Goal: Task Accomplishment & Management: Manage account settings

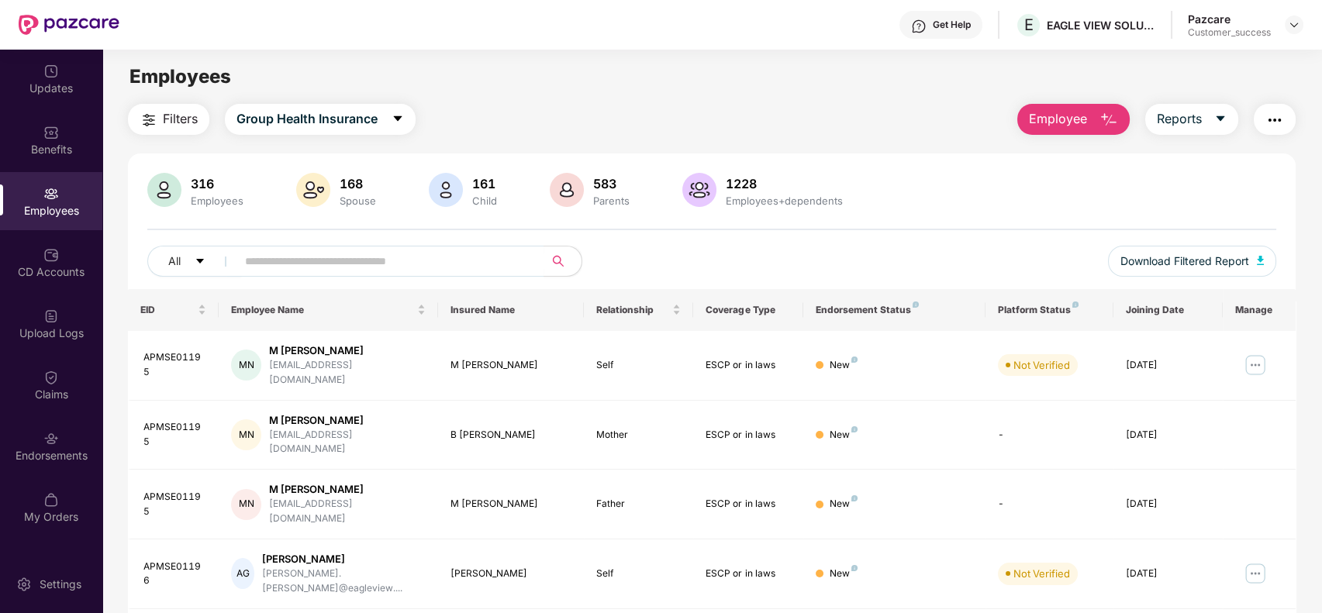
click at [1284, 26] on div "Pazcare Customer_success" at bounding box center [1246, 25] width 116 height 27
click at [1288, 26] on img at bounding box center [1294, 25] width 12 height 12
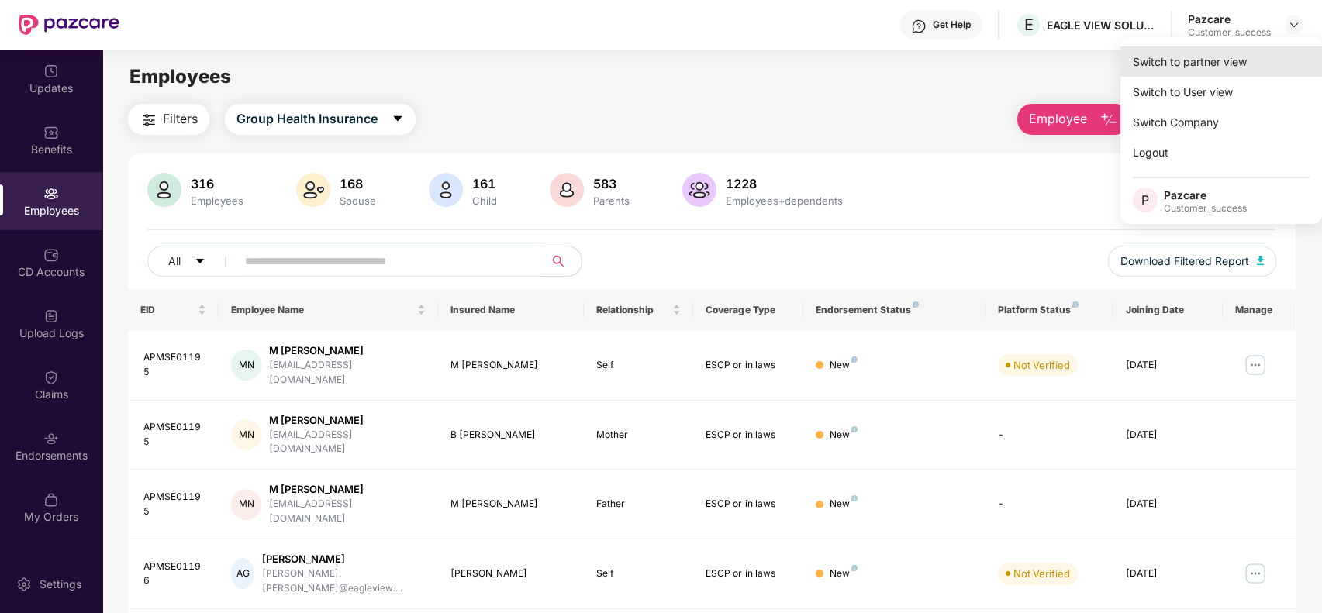
click at [1253, 50] on div "Switch to partner view" at bounding box center [1221, 62] width 202 height 30
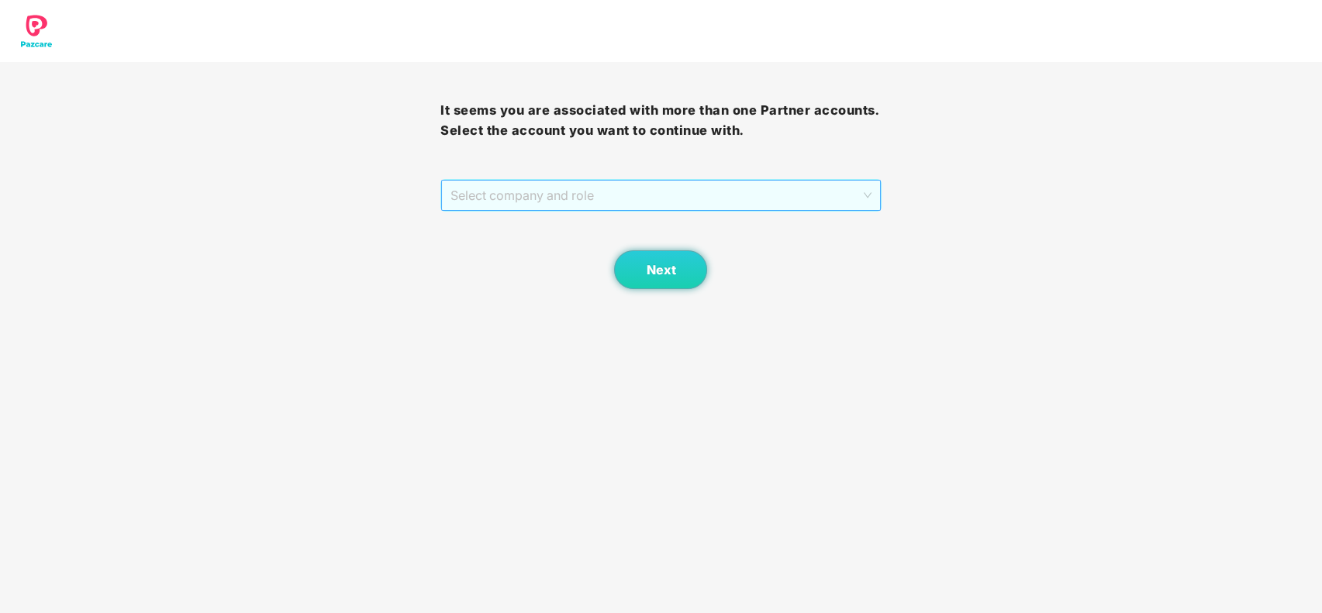
click at [857, 196] on span "Select company and role" at bounding box center [661, 195] width 420 height 29
click at [837, 221] on div "Pazcare - CUSTOMER_SUCCESS" at bounding box center [662, 226] width 422 height 17
click at [670, 270] on span "Next" at bounding box center [660, 270] width 29 height 15
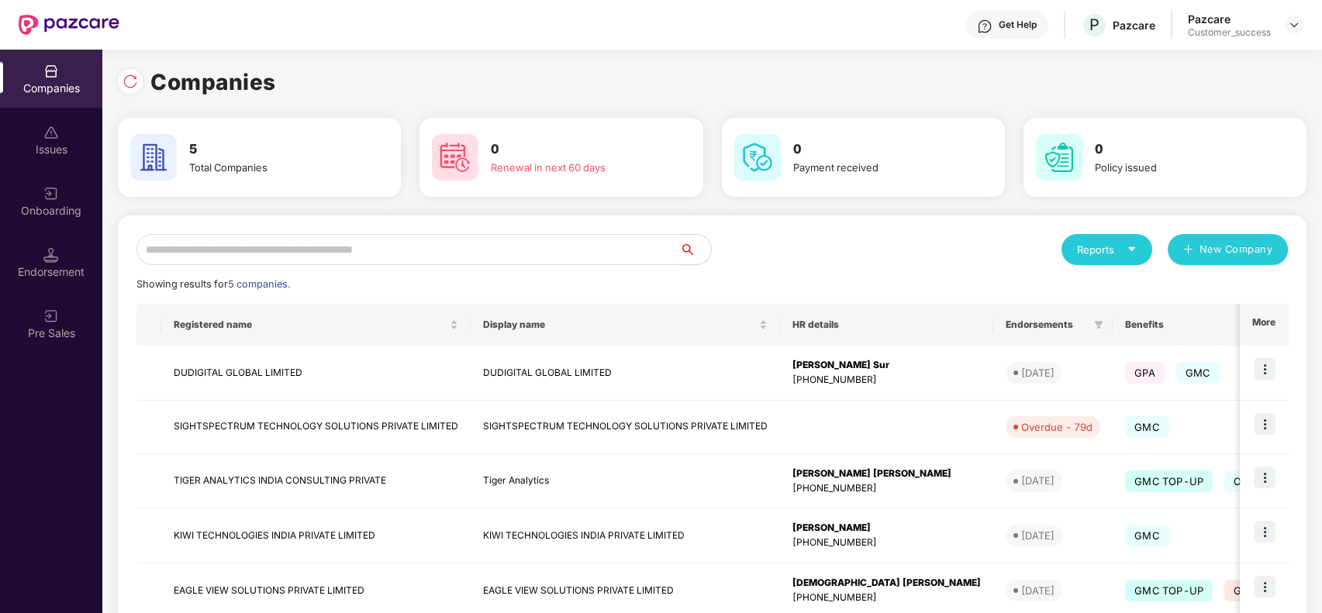
scroll to position [92, 0]
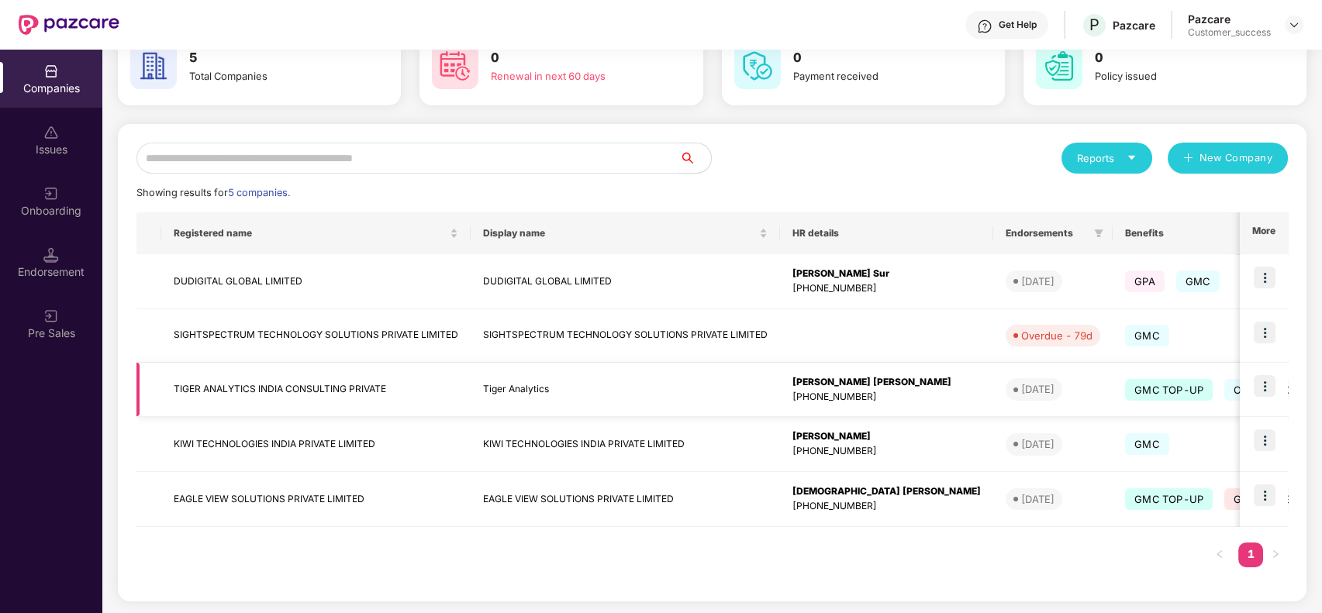
click at [1262, 394] on img at bounding box center [1265, 386] width 22 height 22
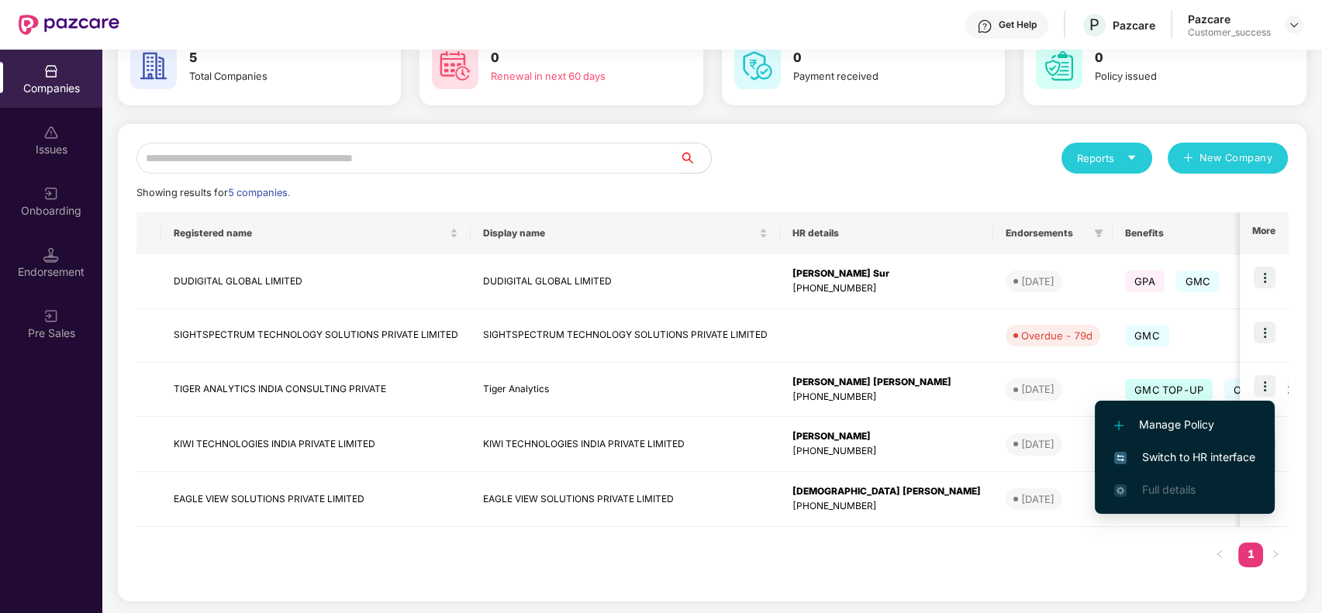
click at [1222, 451] on span "Switch to HR interface" at bounding box center [1184, 457] width 141 height 17
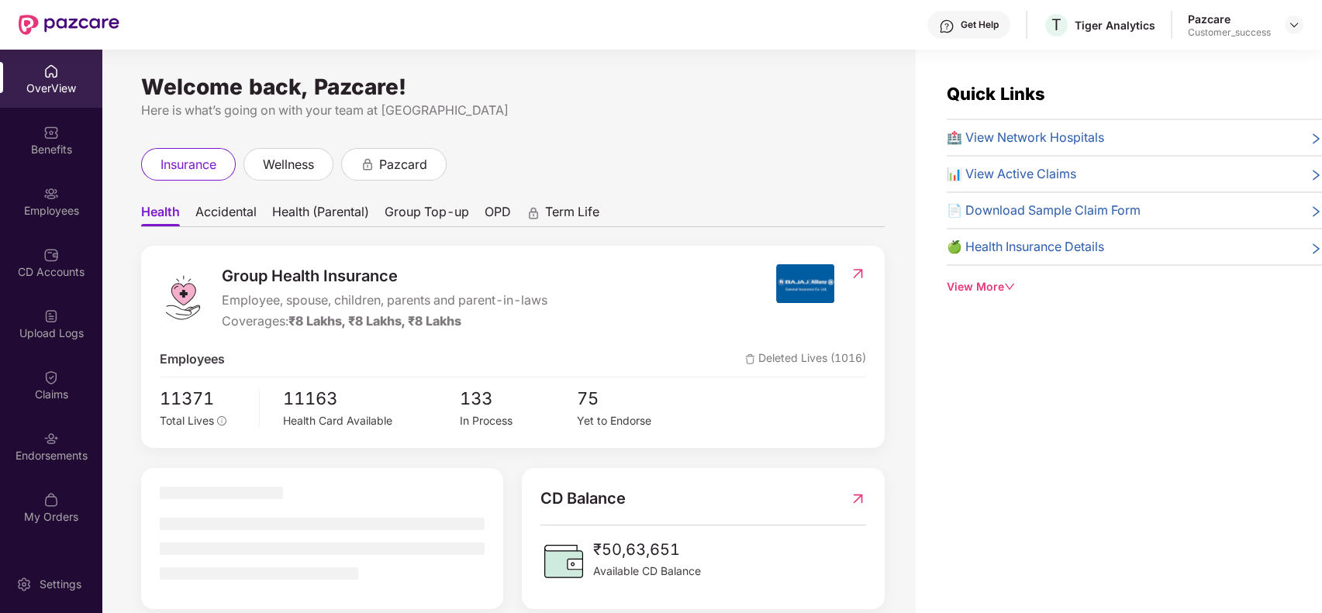
click at [53, 216] on div "Employees" at bounding box center [51, 211] width 102 height 16
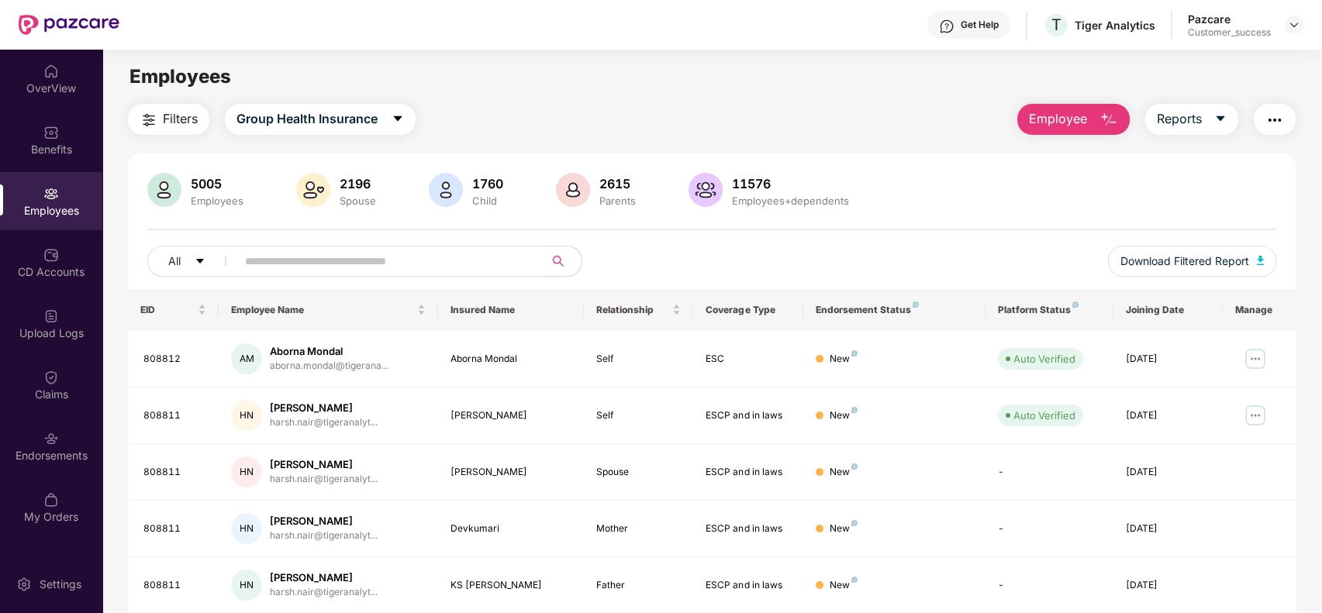
click at [261, 261] on input "text" at bounding box center [384, 261] width 278 height 23
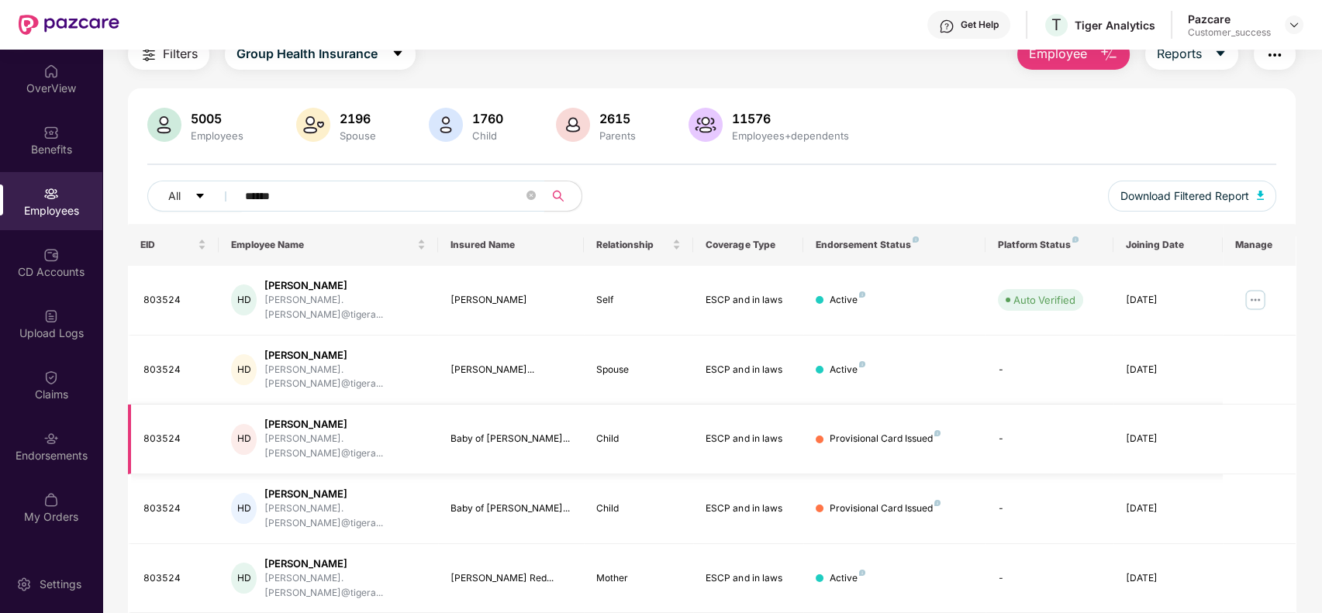
scroll to position [66, 0]
type input "******"
click at [1255, 295] on img at bounding box center [1255, 299] width 25 height 25
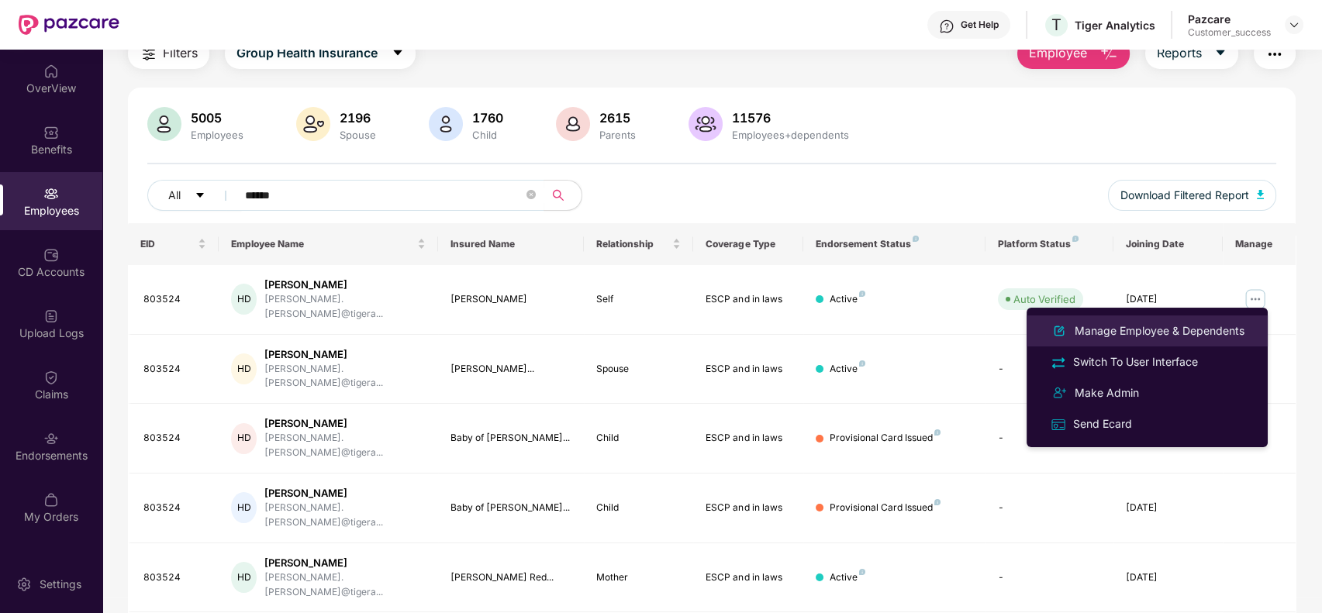
click at [1158, 326] on div "Manage Employee & Dependents" at bounding box center [1160, 331] width 176 height 17
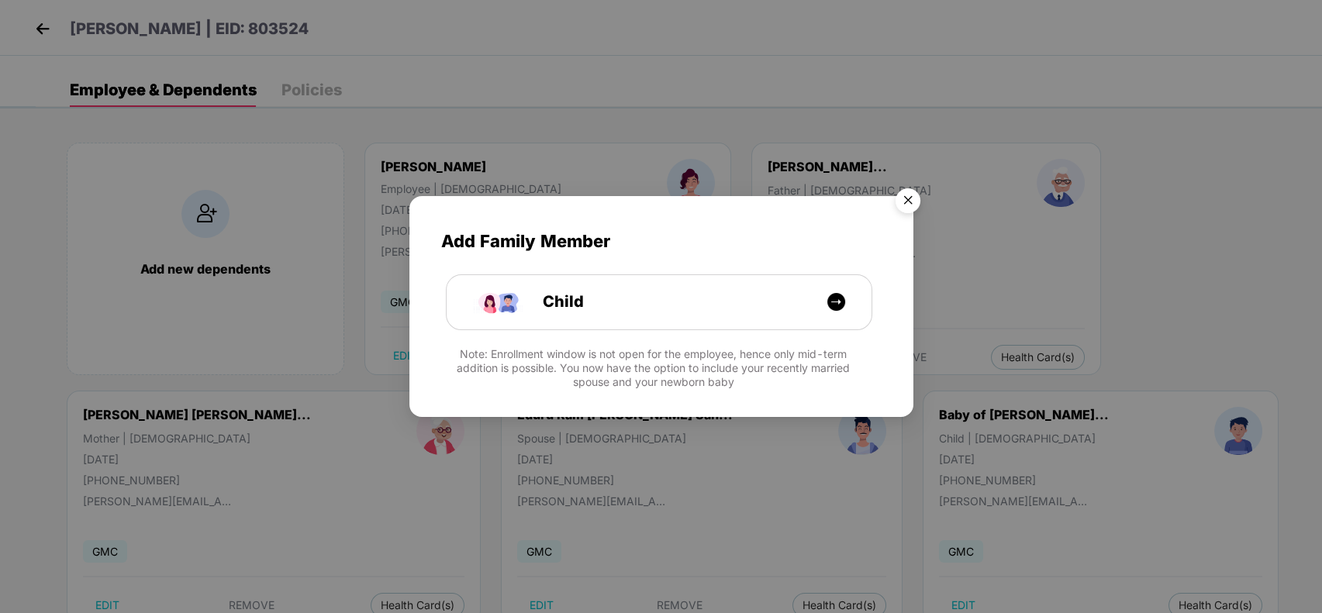
click at [913, 202] on img "Close" at bounding box center [907, 202] width 43 height 43
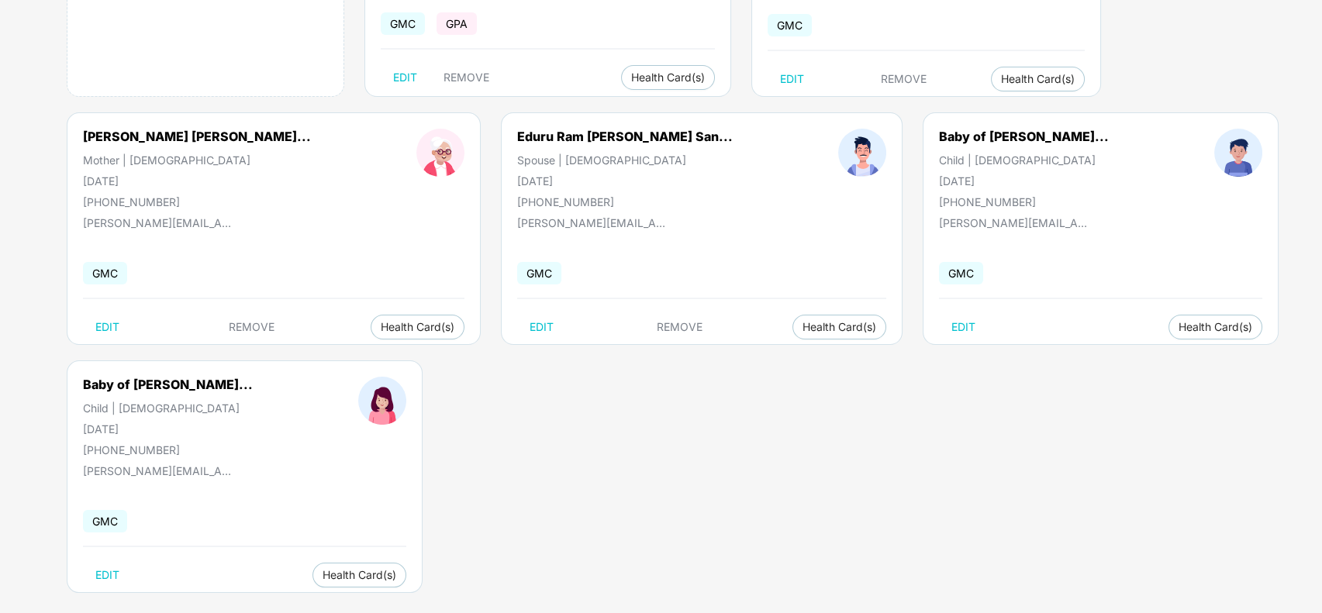
scroll to position [293, 0]
